Goal: Task Accomplishment & Management: Manage account settings

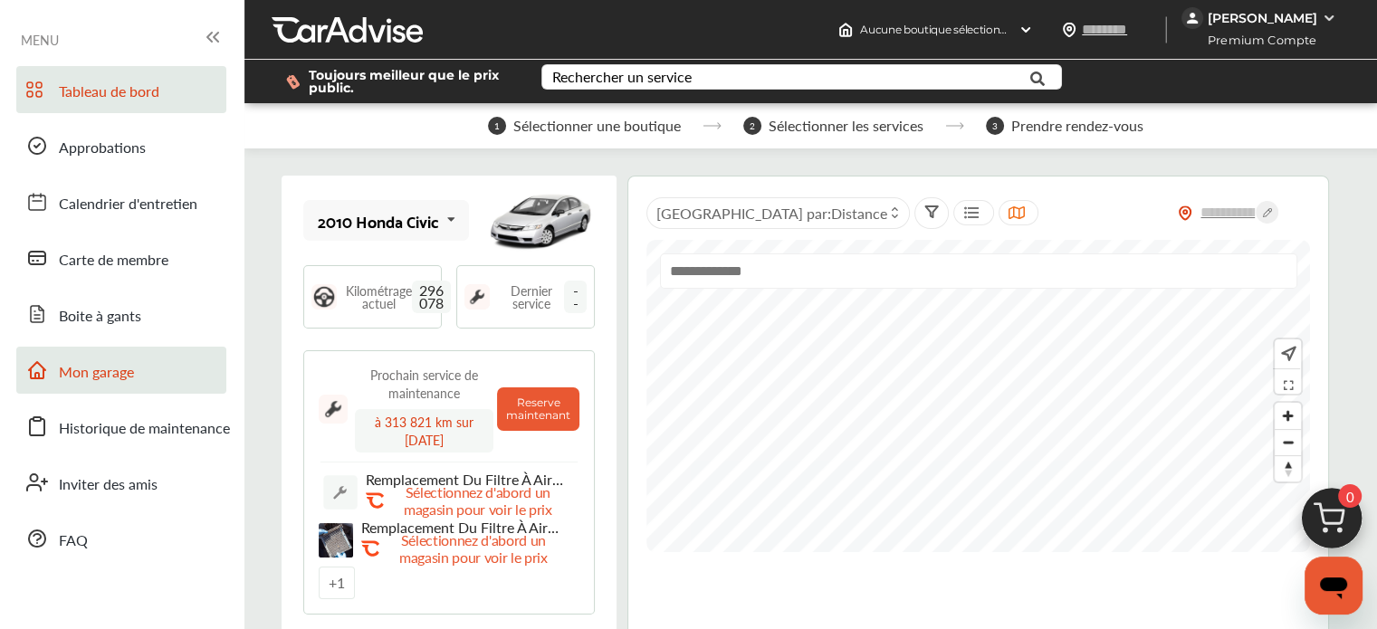
click at [152, 377] on link "Mon garage" at bounding box center [121, 370] width 210 height 47
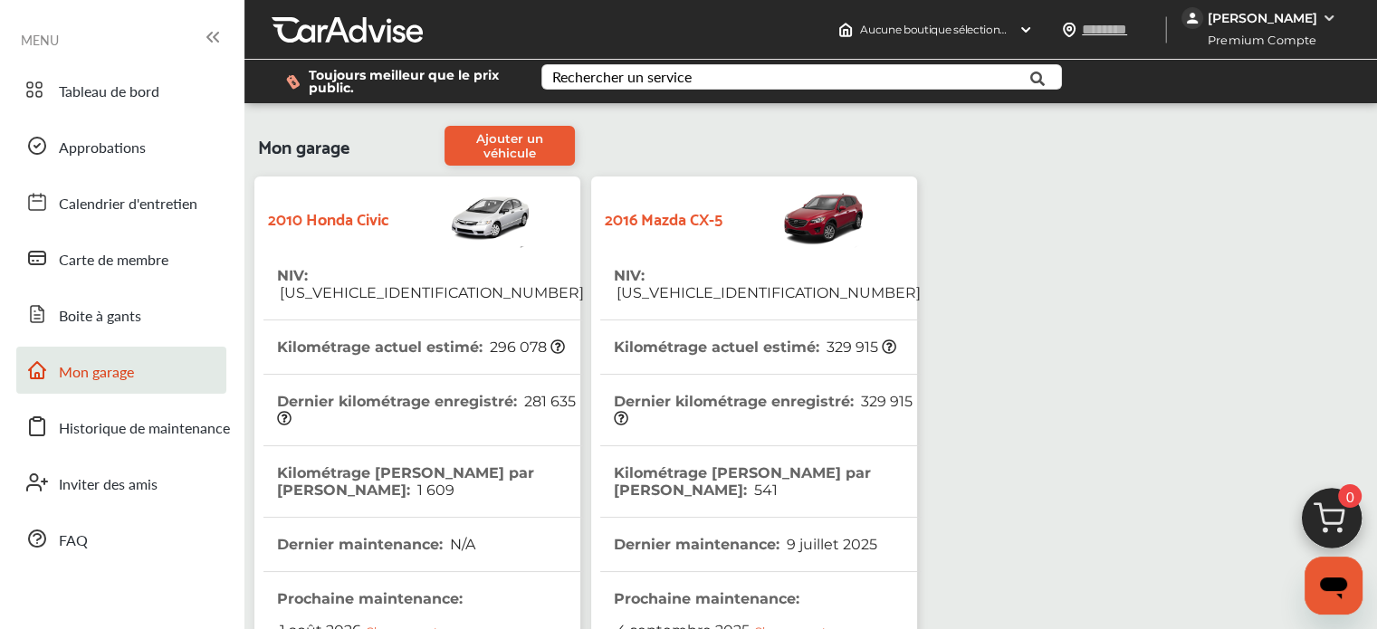
scroll to position [522, 0]
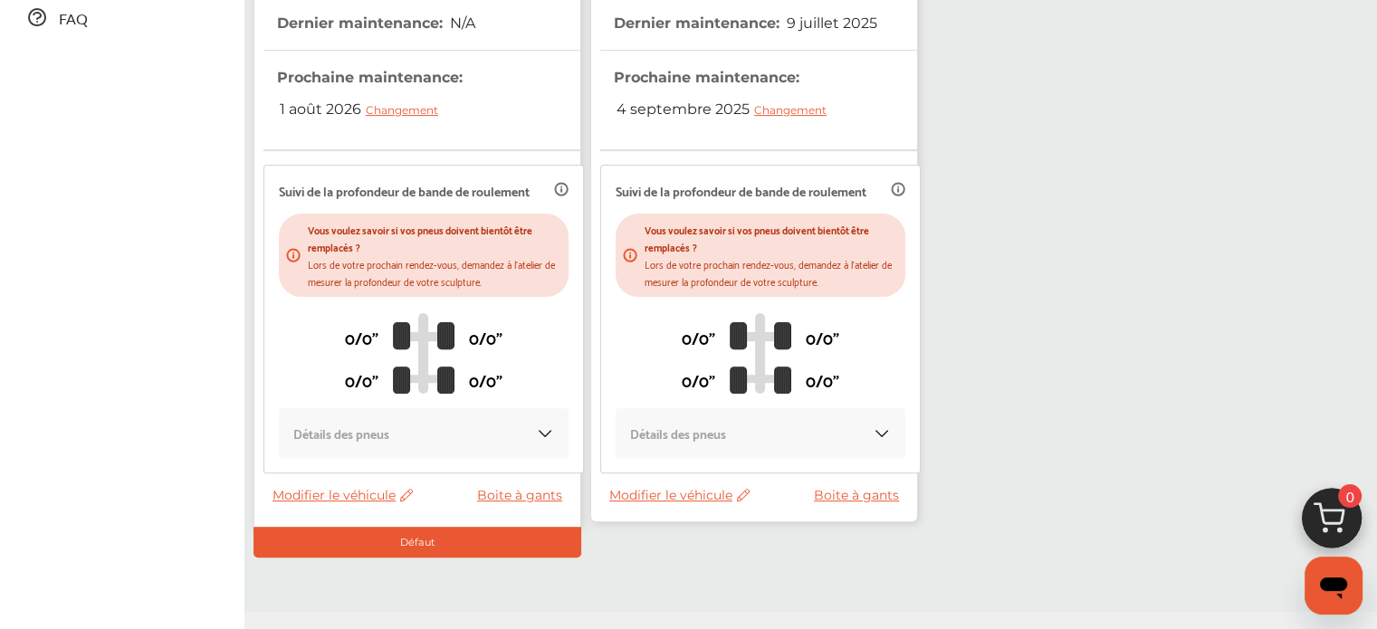
click at [674, 487] on span "Modifier le véhicule" at bounding box center [679, 495] width 140 height 16
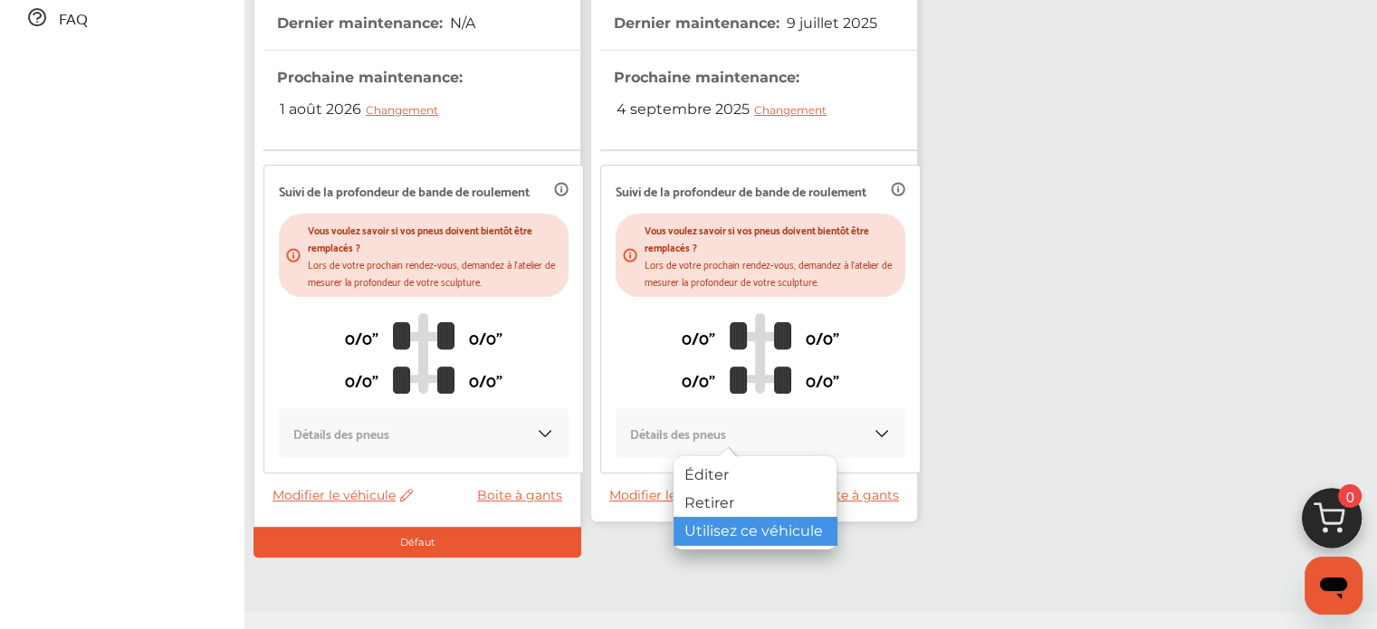
click at [699, 520] on div "Utilisez ce véhicule" at bounding box center [755, 531] width 163 height 28
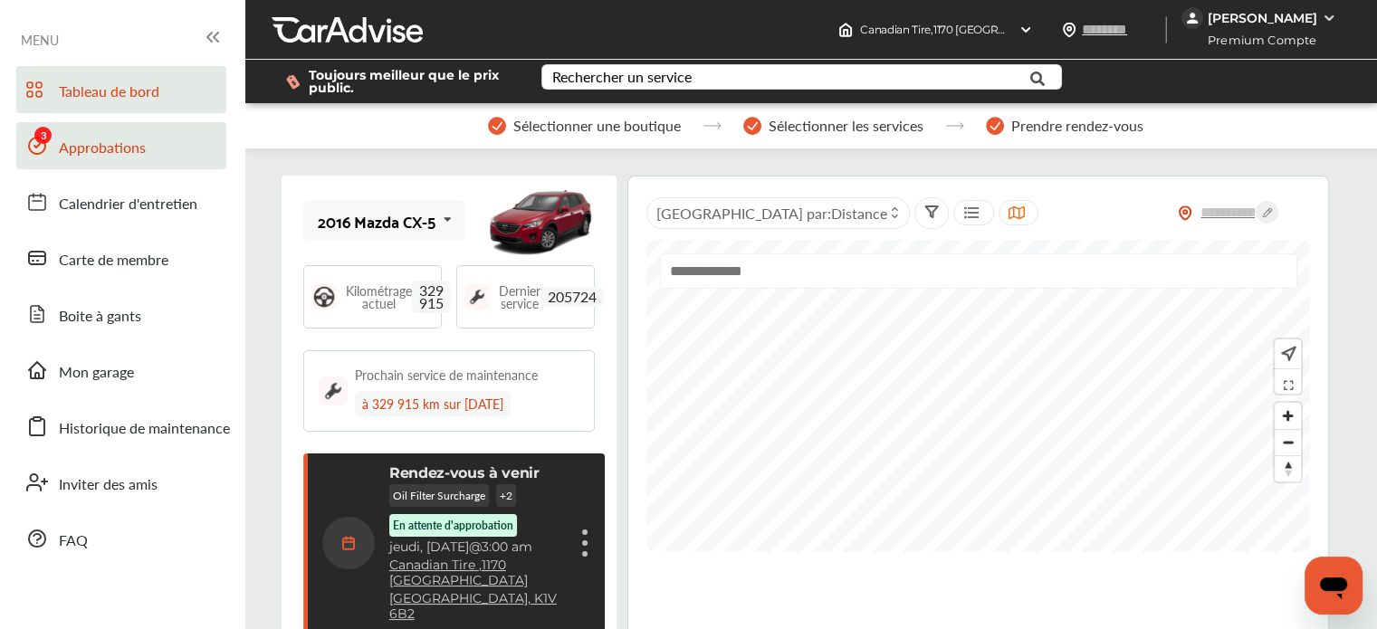
click at [96, 162] on link "Approbations" at bounding box center [121, 145] width 210 height 47
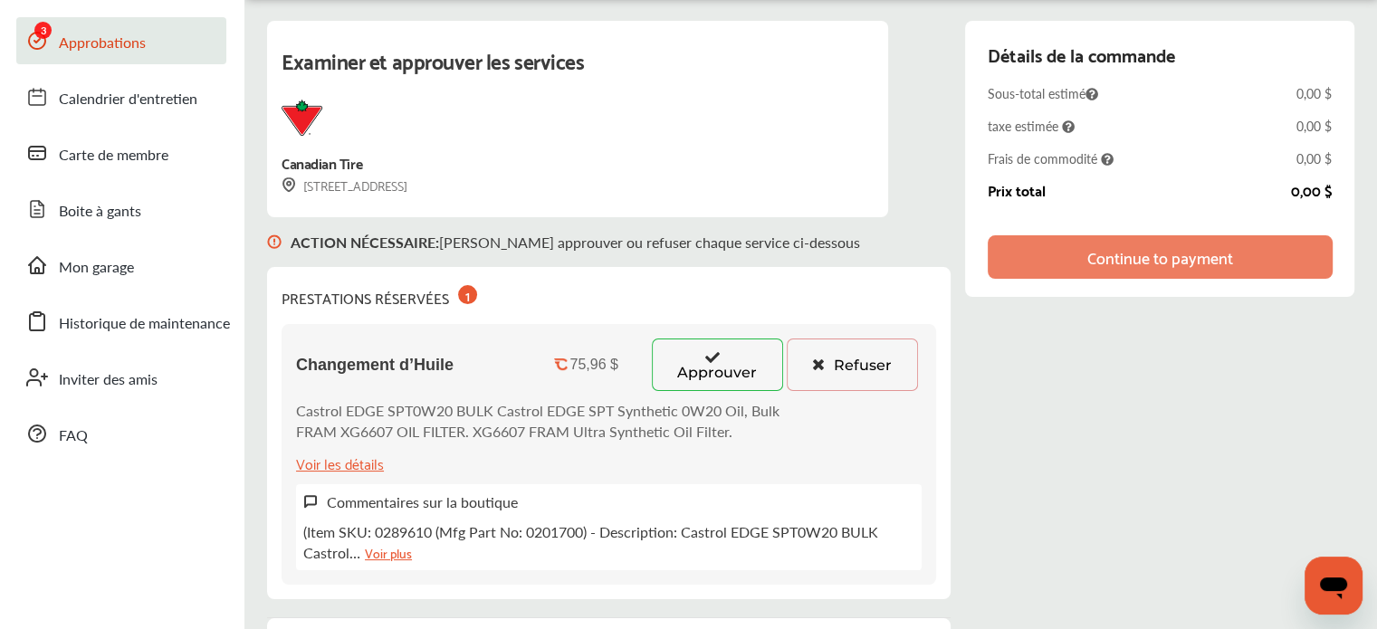
scroll to position [109, 0]
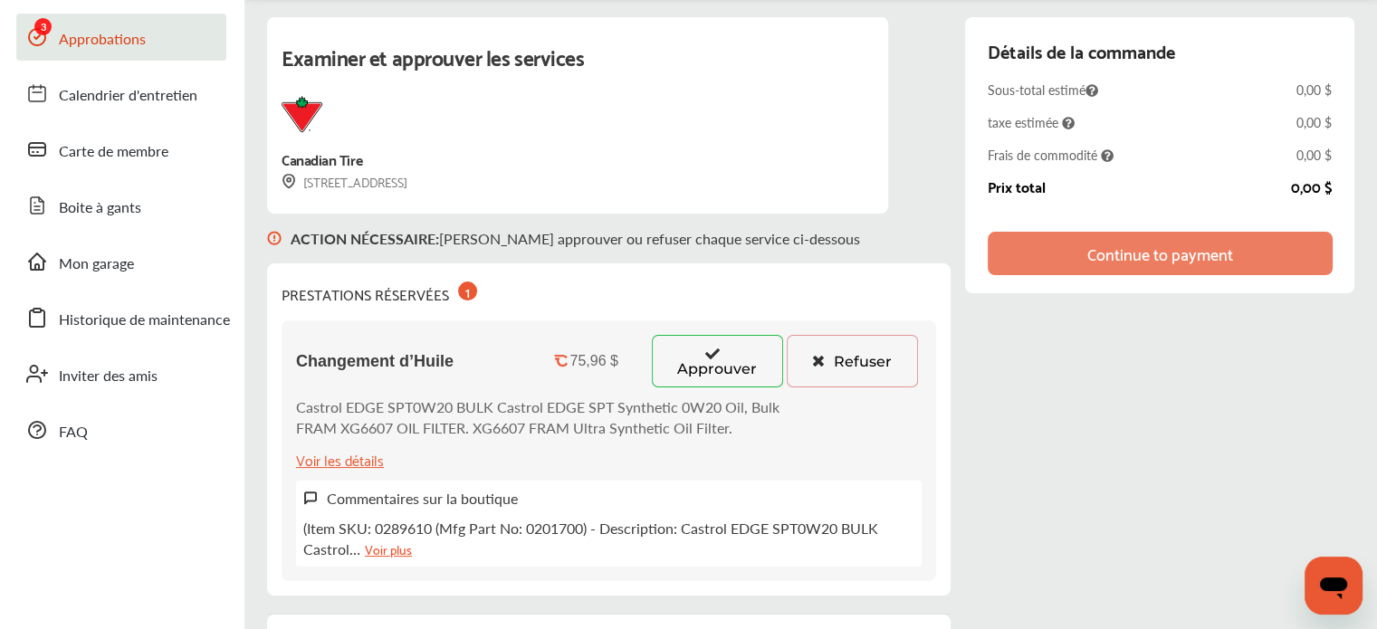
click at [689, 368] on button "Approuver" at bounding box center [717, 361] width 131 height 53
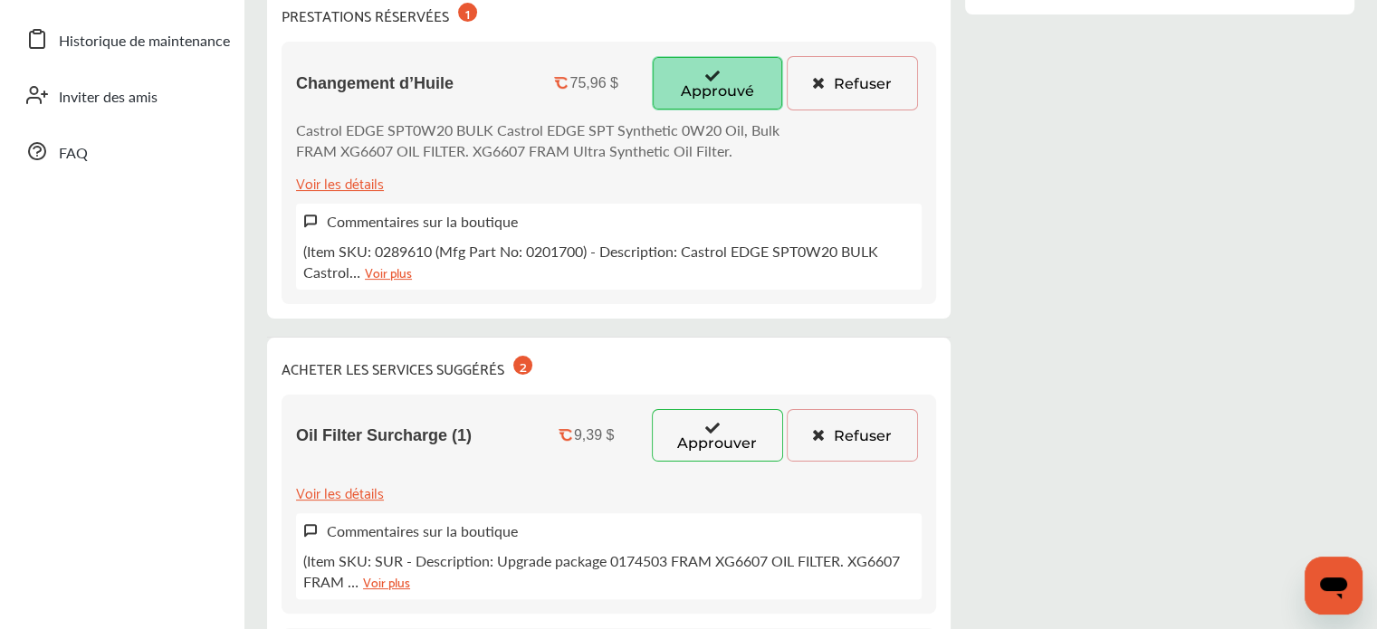
scroll to position [389, 0]
click at [676, 447] on button "Approuver" at bounding box center [717, 433] width 131 height 53
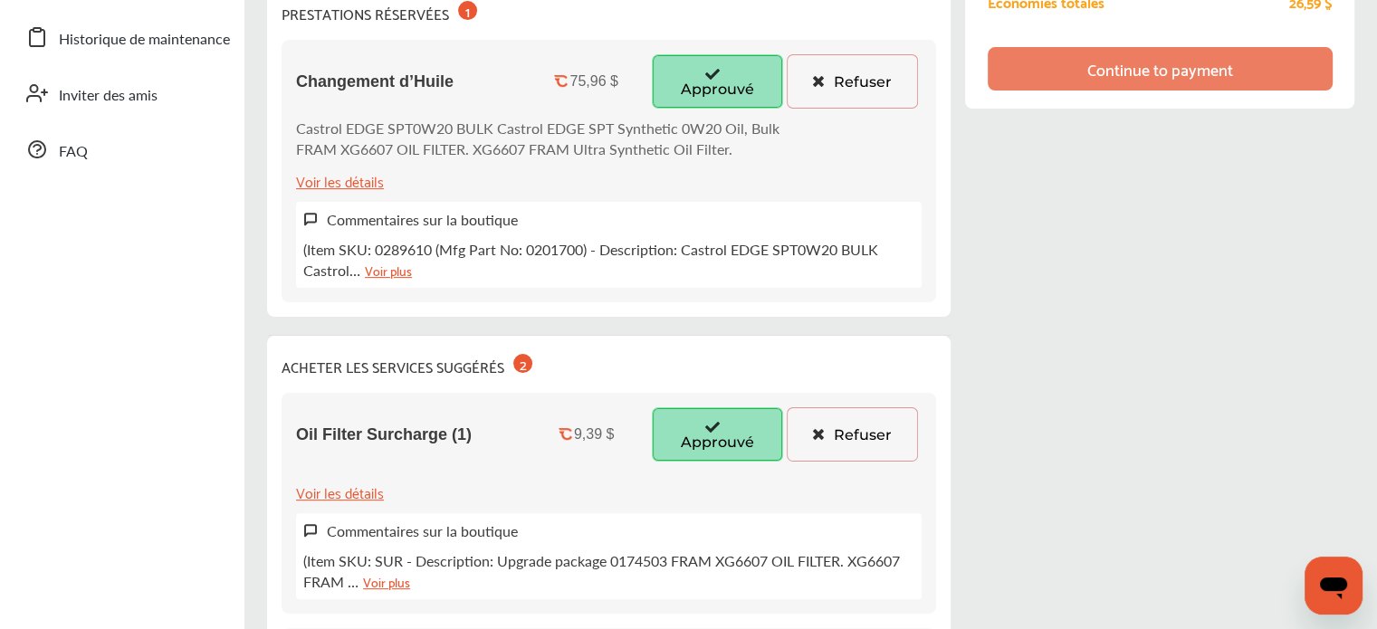
scroll to position [726, 0]
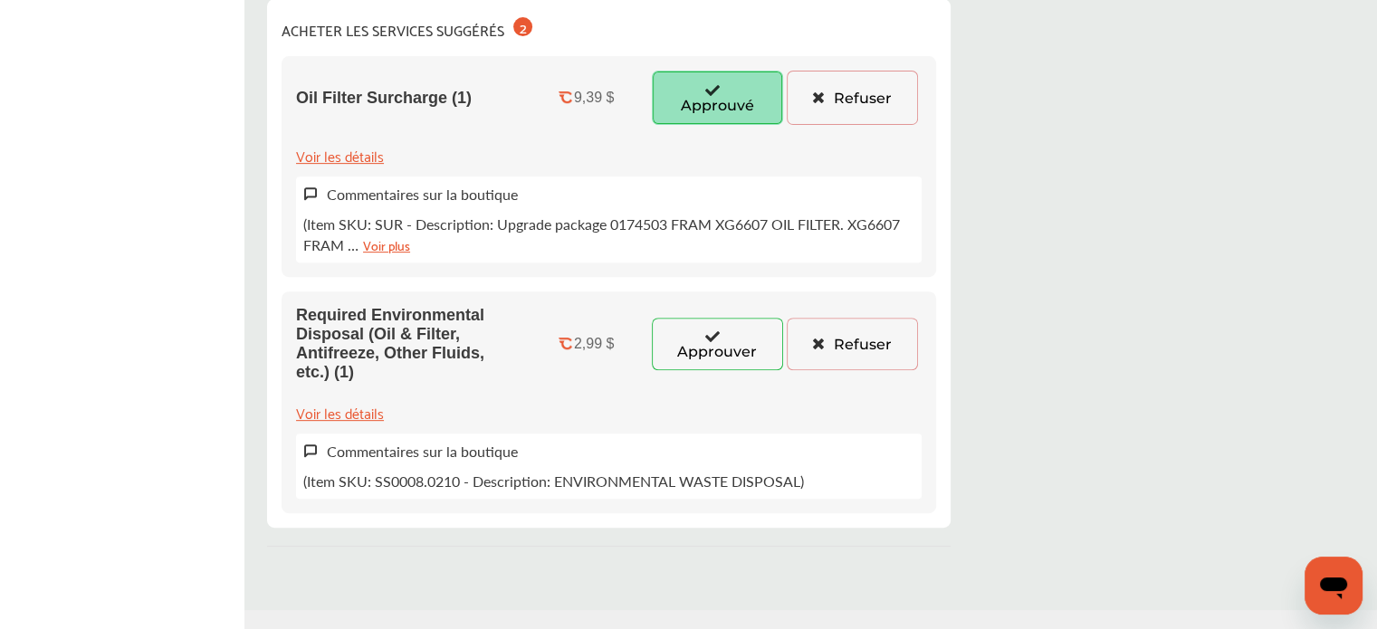
click at [697, 370] on div "Required Environmental Disposal (Oil & Filter, Antifreeze, Other Fluids, etc.) …" at bounding box center [609, 344] width 626 height 76
click at [690, 347] on button "Approuver" at bounding box center [717, 344] width 131 height 53
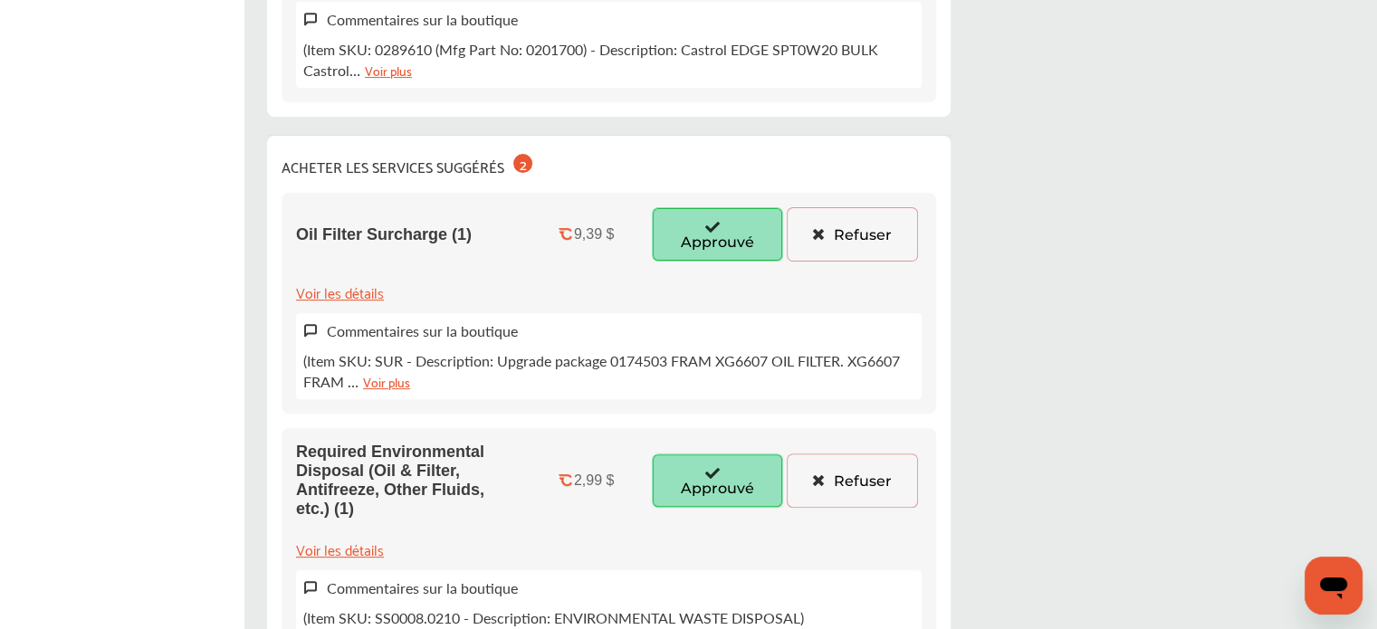
scroll to position [589, 0]
click at [873, 237] on button "Refuser" at bounding box center [852, 235] width 131 height 54
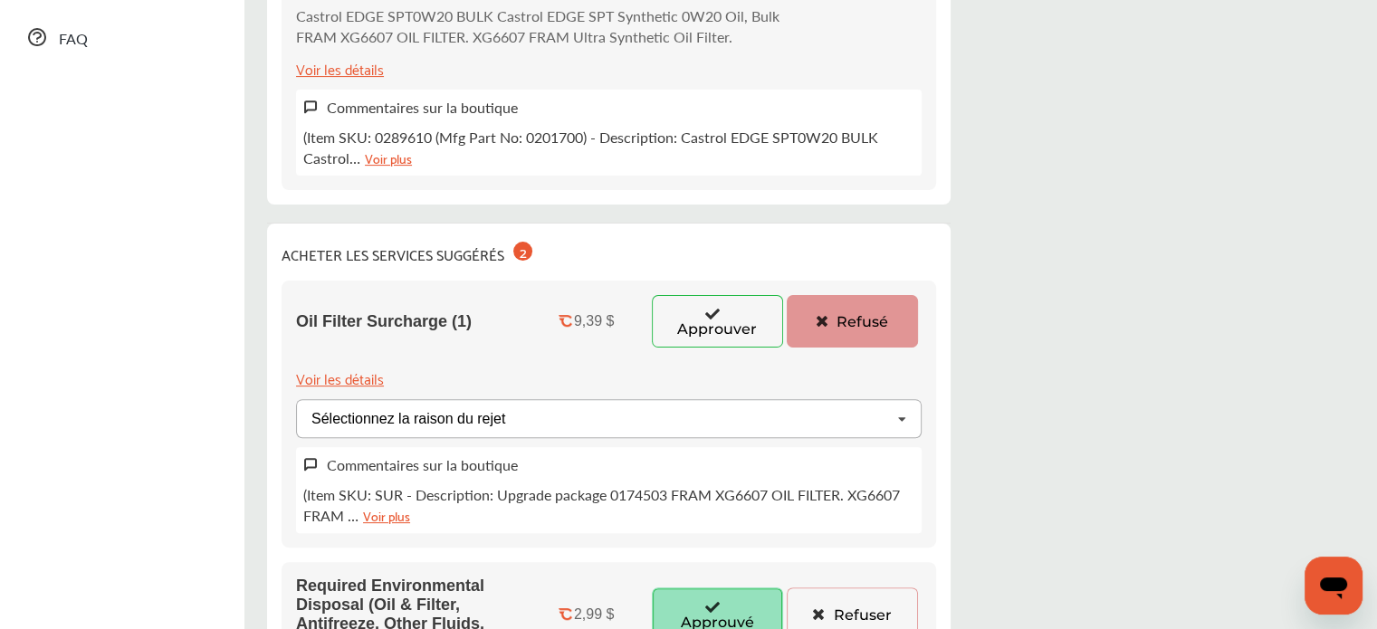
scroll to position [0, 0]
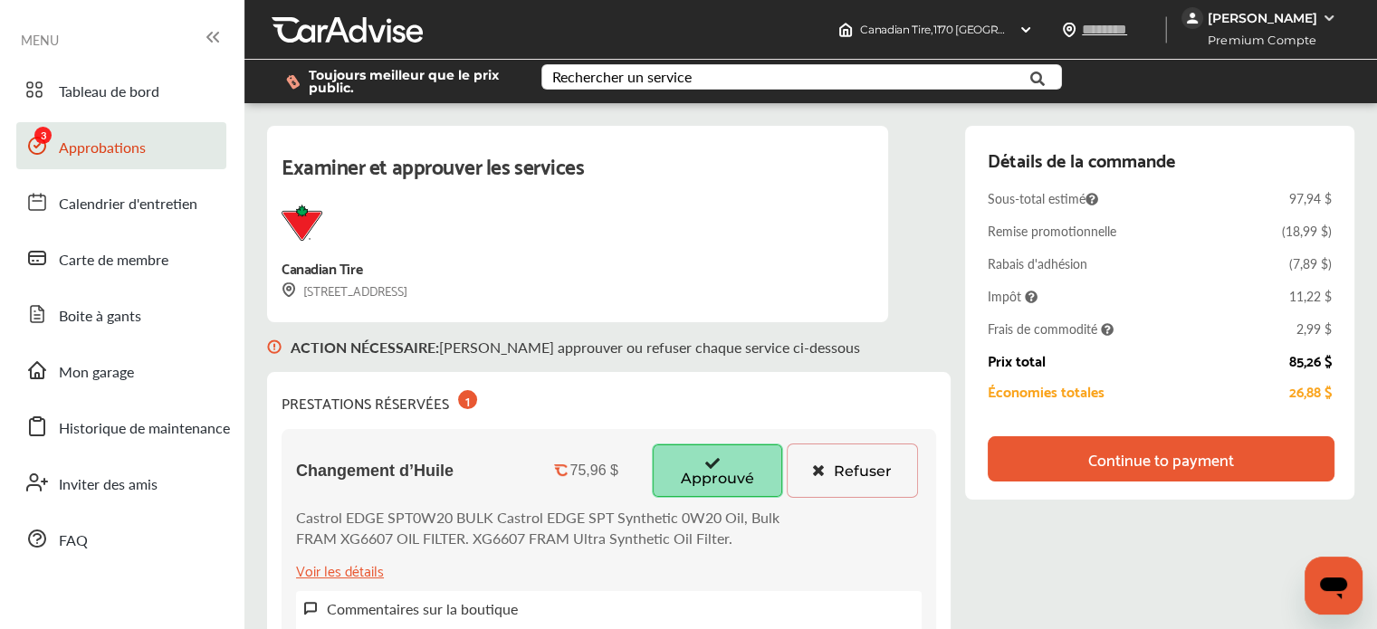
click at [1118, 463] on div "Continue to payment" at bounding box center [1161, 459] width 146 height 18
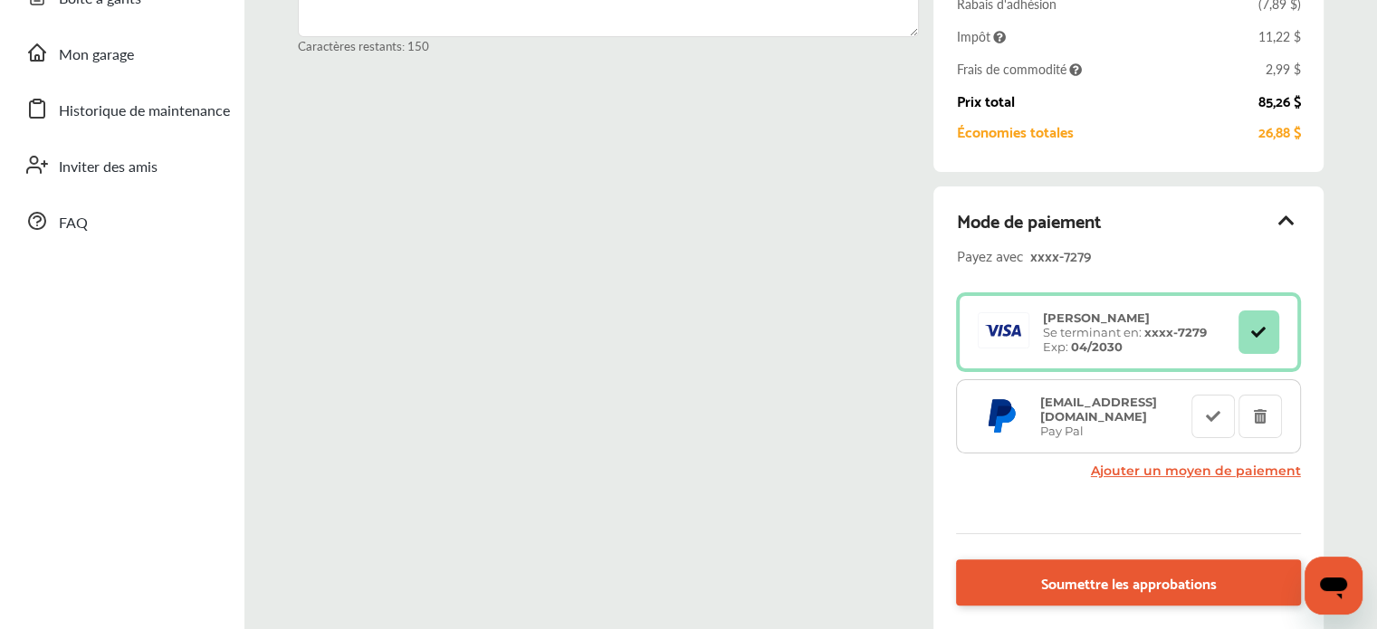
scroll to position [319, 0]
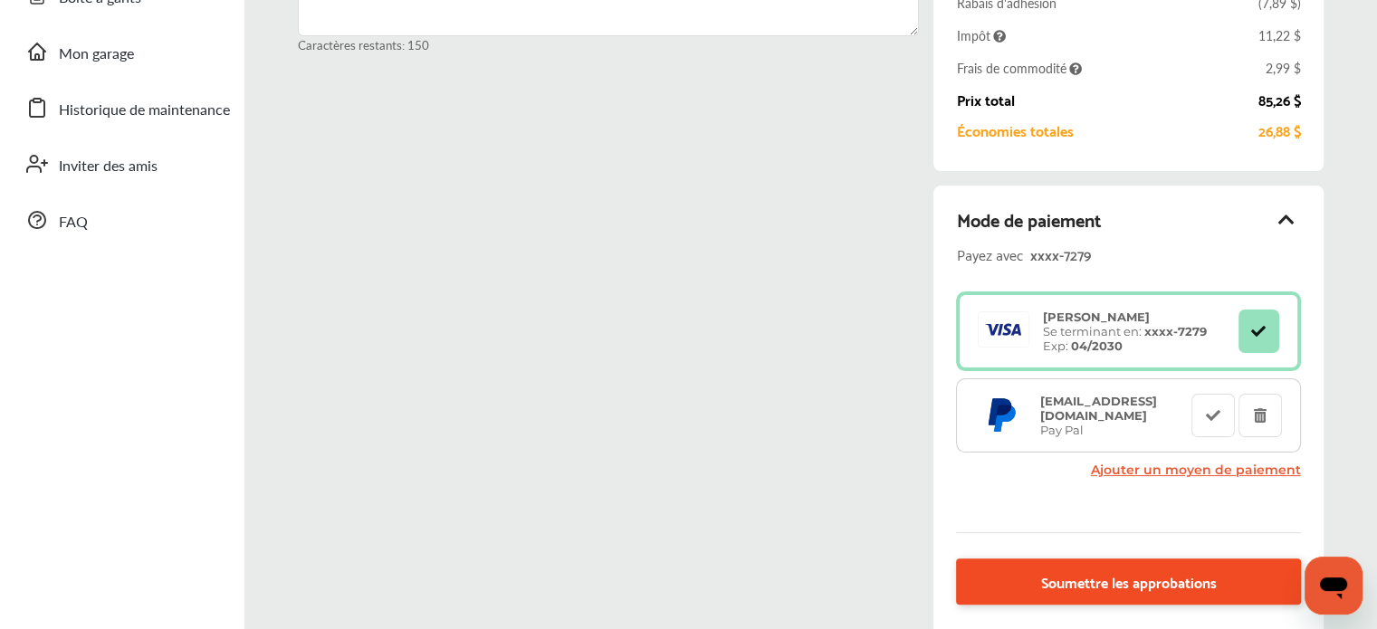
click at [1020, 587] on link "Soumettre les approbations" at bounding box center [1128, 582] width 344 height 46
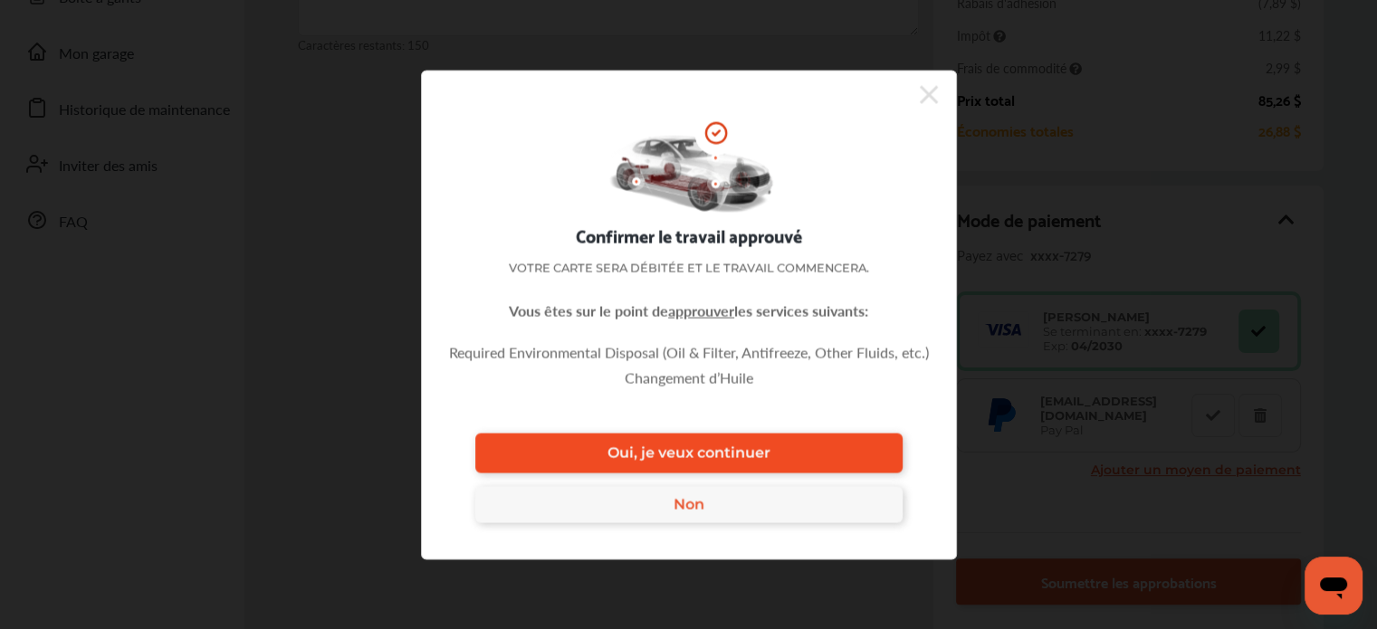
click at [780, 465] on link "Oui, je veux continuer" at bounding box center [688, 453] width 427 height 40
